Goal: Task Accomplishment & Management: Manage account settings

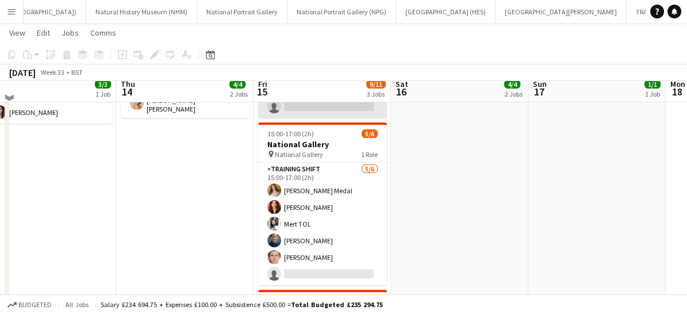
scroll to position [134, 0]
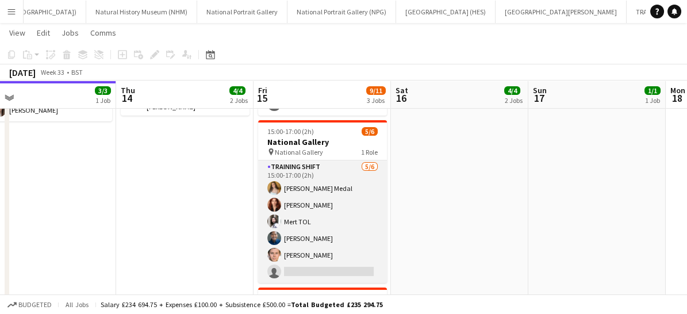
click at [322, 263] on app-card-role "Training shift 5/6 15:00-17:00 (2h) Jade Lovel Ortega Medal Megan Earl Mert TOL…" at bounding box center [322, 221] width 129 height 122
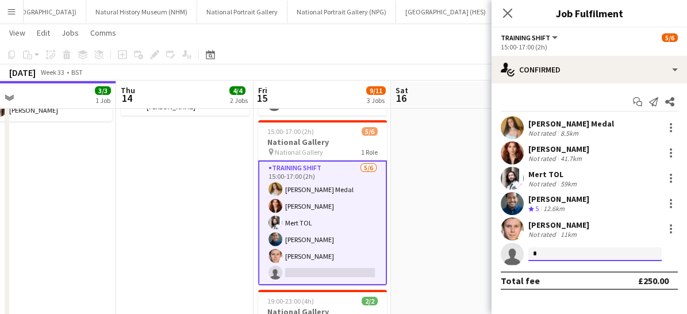
type input "*"
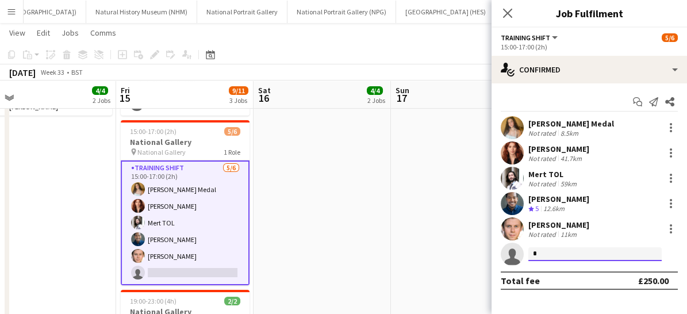
click at [545, 251] on input "*" at bounding box center [594, 254] width 133 height 14
type input "*"
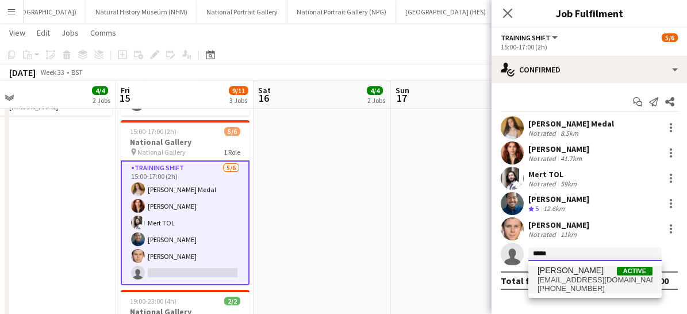
type input "*****"
click at [552, 274] on span "Flora Sharp" at bounding box center [571, 271] width 66 height 10
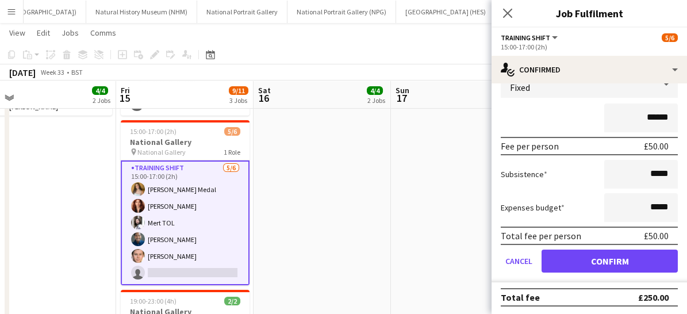
scroll to position [210, 0]
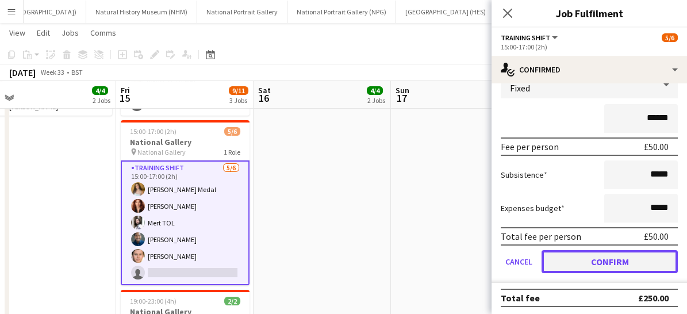
click at [597, 263] on button "Confirm" at bounding box center [610, 261] width 136 height 23
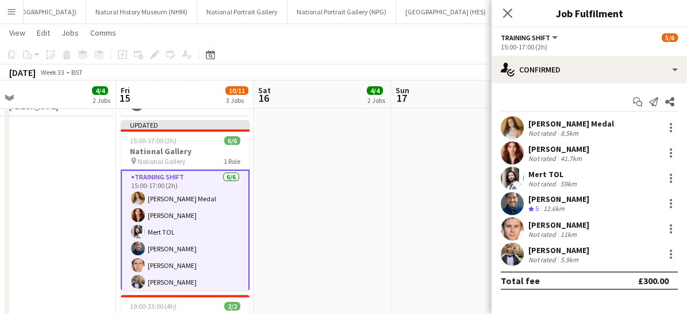
scroll to position [0, 0]
click at [508, 10] on icon "Close pop-in" at bounding box center [507, 12] width 11 height 11
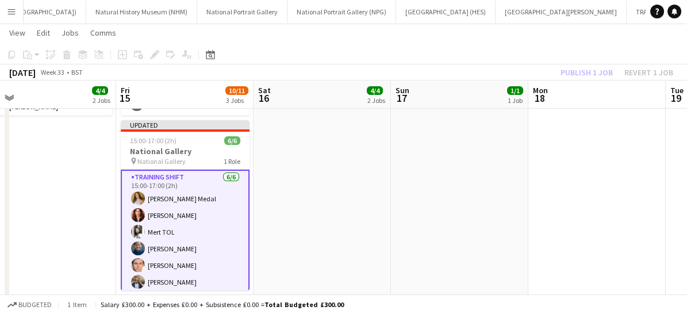
click at [209, 270] on app-card-role "Training shift 6/6 15:00-17:00 (2h) Jade Lovel Ortega Medal Megan Earl Mert TOL…" at bounding box center [185, 232] width 129 height 125
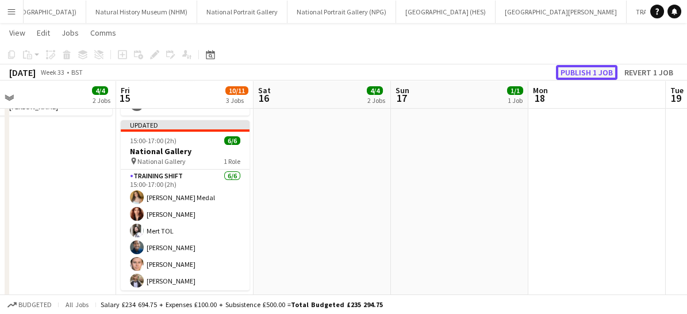
click at [586, 72] on button "Publish 1 job" at bounding box center [587, 72] width 62 height 15
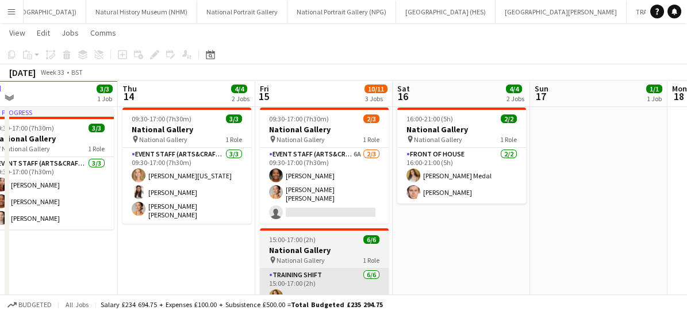
scroll to position [25, 0]
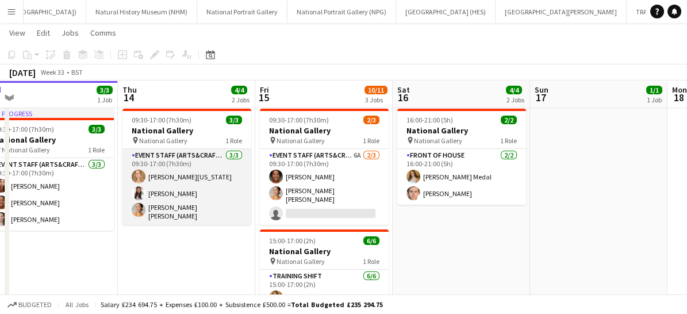
click at [202, 181] on app-card-role "Event Staff (Arts&Crafts) 3/3 09:30-17:00 (7h30m) Fionna Georgia Gough Natalia …" at bounding box center [186, 187] width 129 height 76
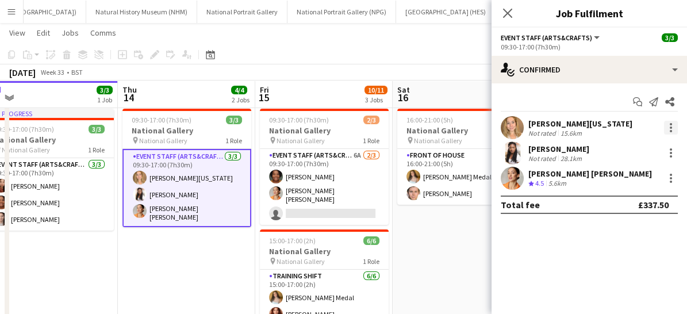
click at [670, 128] on div at bounding box center [671, 127] width 2 height 2
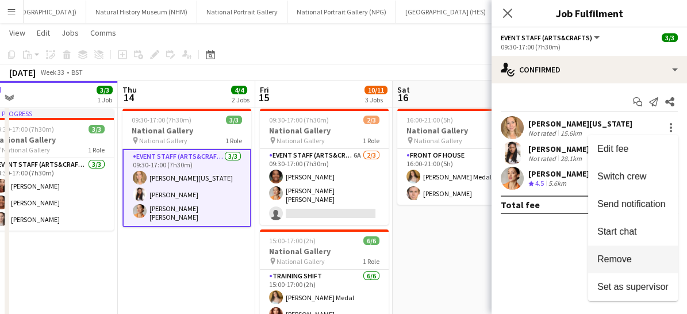
click at [619, 265] on button "Remove" at bounding box center [633, 259] width 90 height 28
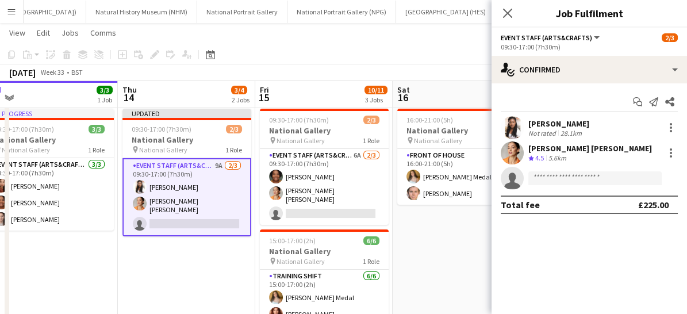
click at [212, 188] on app-card-role "Event Staff (Arts&Crafts) 9A 2/3 09:30-17:00 (7h30m) Natalia Hinds Rachel Lenor…" at bounding box center [186, 197] width 129 height 78
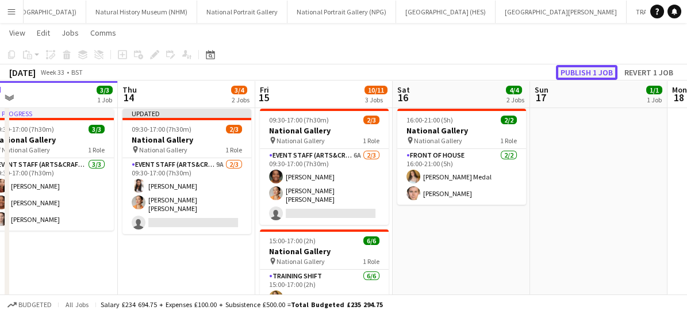
click at [592, 71] on button "Publish 1 job" at bounding box center [587, 72] width 62 height 15
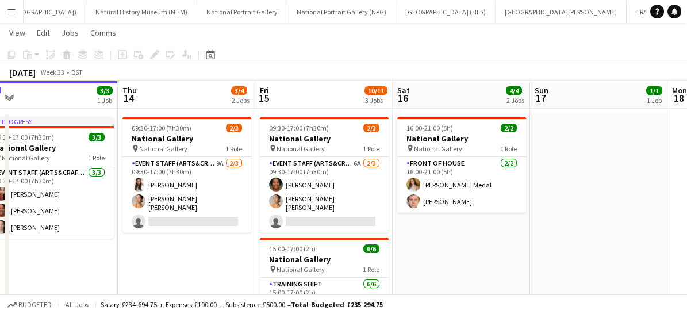
scroll to position [40, 0]
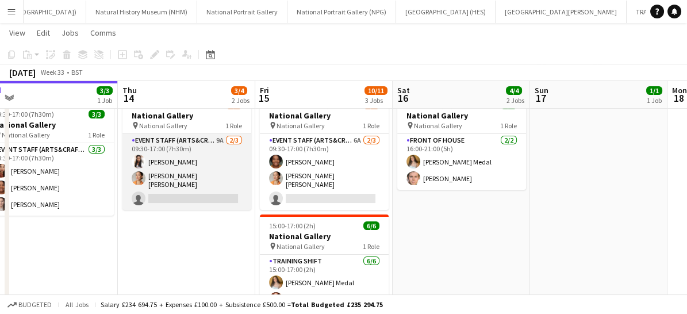
click at [176, 166] on app-card-role "Event Staff (Arts&Crafts) 9A 2/3 09:30-17:00 (7h30m) Natalia Hinds Rachel Lenor…" at bounding box center [186, 172] width 129 height 76
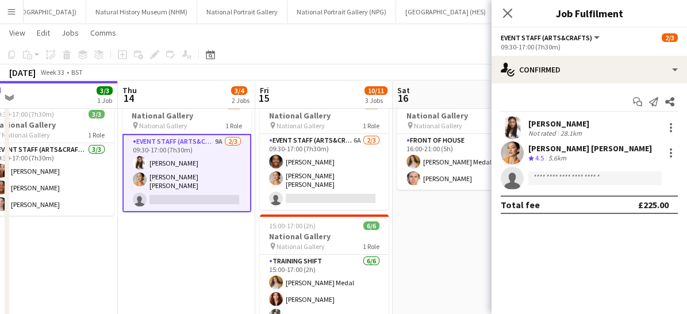
scroll to position [0, 431]
click at [155, 257] on app-date-cell "09:30-17:00 (7h30m) 2/3 National Gallery pin National Gallery 1 Role Event Staf…" at bounding box center [187, 294] width 137 height 411
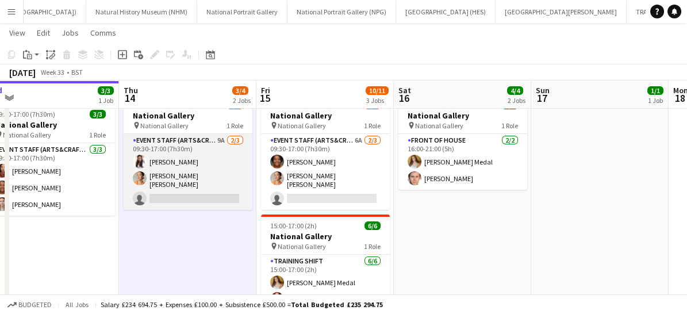
click at [204, 189] on app-card-role "Event Staff (Arts&Crafts) 9A 2/3 09:30-17:00 (7h30m) Natalia Hinds Rachel Lenor…" at bounding box center [188, 172] width 129 height 76
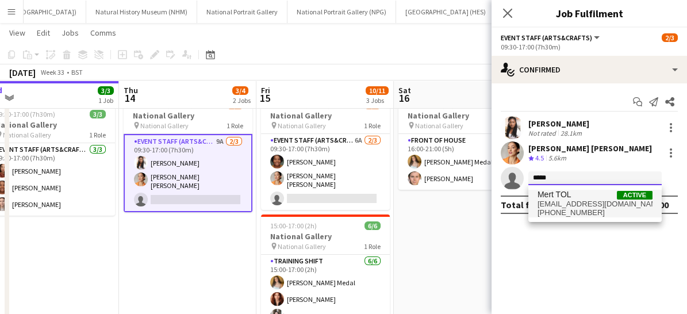
type input "****"
click at [551, 216] on span "+447534560087" at bounding box center [595, 212] width 115 height 9
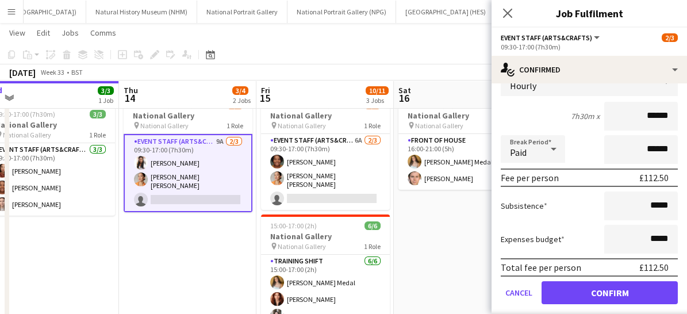
scroll to position [139, 0]
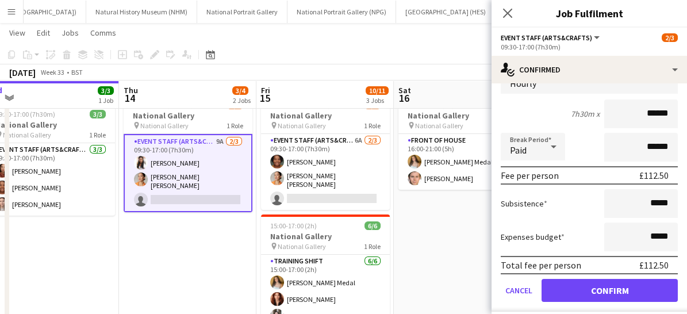
drag, startPoint x: 598, startPoint y: 287, endPoint x: 434, endPoint y: 247, distance: 169.3
click at [434, 247] on app-date-cell "16:00-21:00 (5h) 2/2 National Gallery pin National Gallery 1 Role Front of Hous…" at bounding box center [462, 294] width 137 height 411
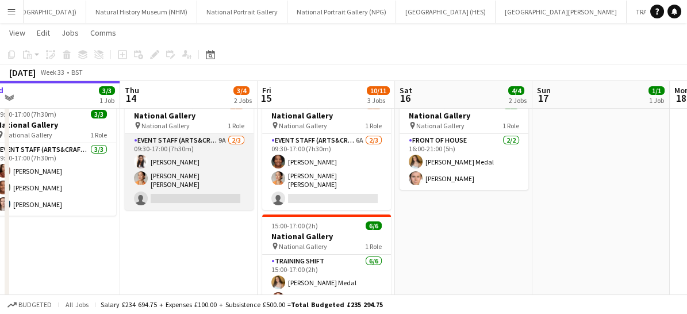
click at [180, 183] on app-card-role "Event Staff (Arts&Crafts) 9A 2/3 09:30-17:00 (7h30m) Natalia Hinds Rachel Lenor…" at bounding box center [189, 172] width 129 height 76
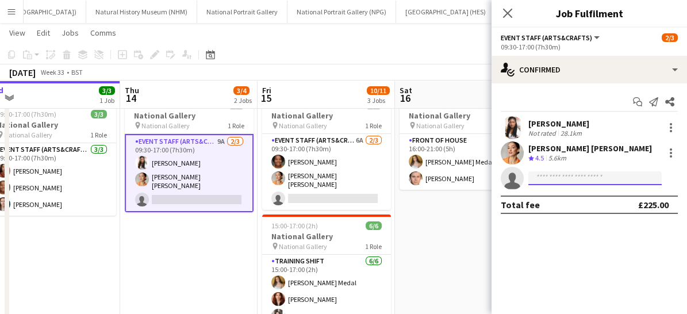
click at [552, 178] on input at bounding box center [594, 178] width 133 height 14
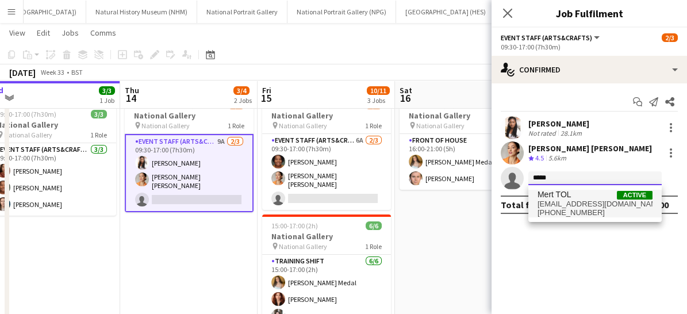
type input "****"
click at [575, 202] on span "merttol@gmail.com" at bounding box center [595, 203] width 115 height 9
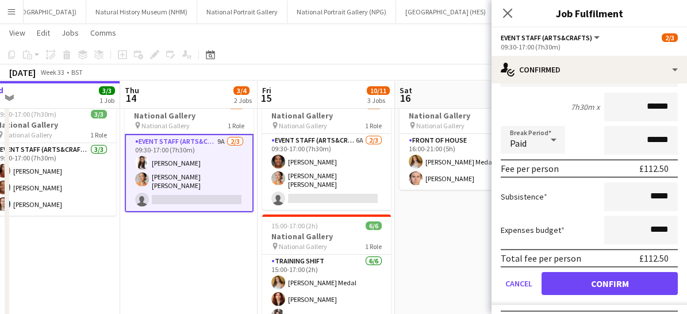
scroll to position [147, 0]
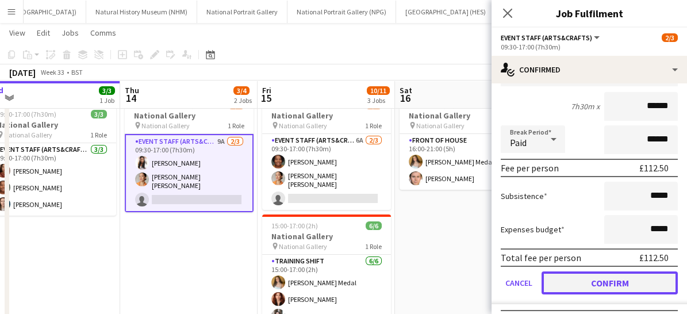
click at [579, 275] on button "Confirm" at bounding box center [610, 282] width 136 height 23
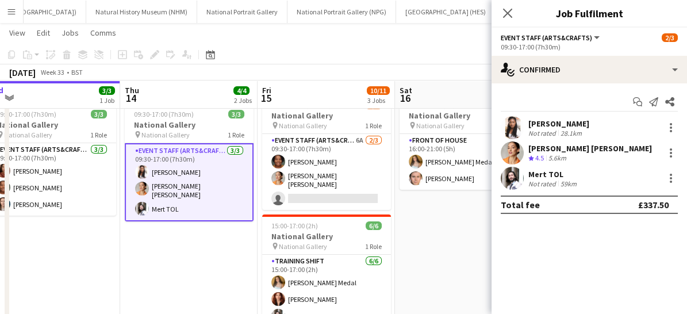
scroll to position [0, 0]
click at [506, 15] on icon at bounding box center [507, 12] width 11 height 11
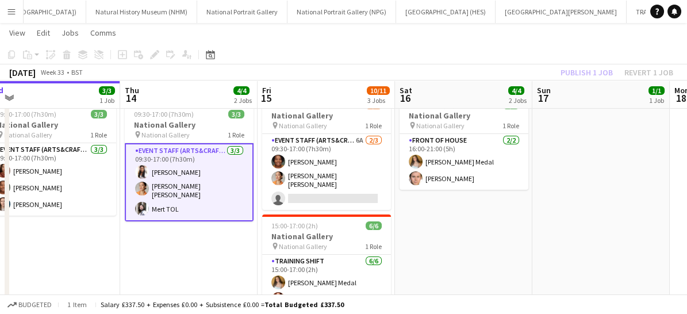
click at [205, 204] on app-card-role "Event Staff (Arts&Crafts) 3/3 09:30-17:00 (7h30m) Natalia Hinds Rachel Lenore A…" at bounding box center [189, 182] width 129 height 78
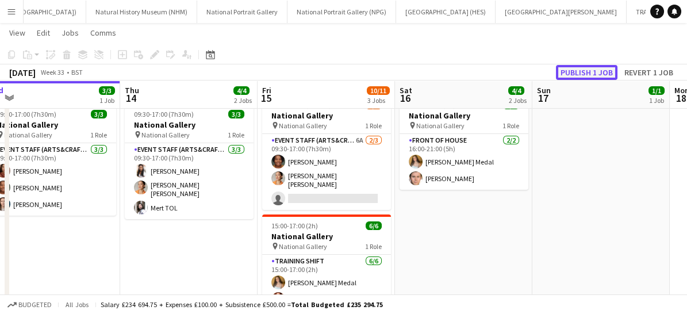
click at [590, 75] on button "Publish 1 job" at bounding box center [587, 72] width 62 height 15
